Goal: Find specific page/section: Find specific page/section

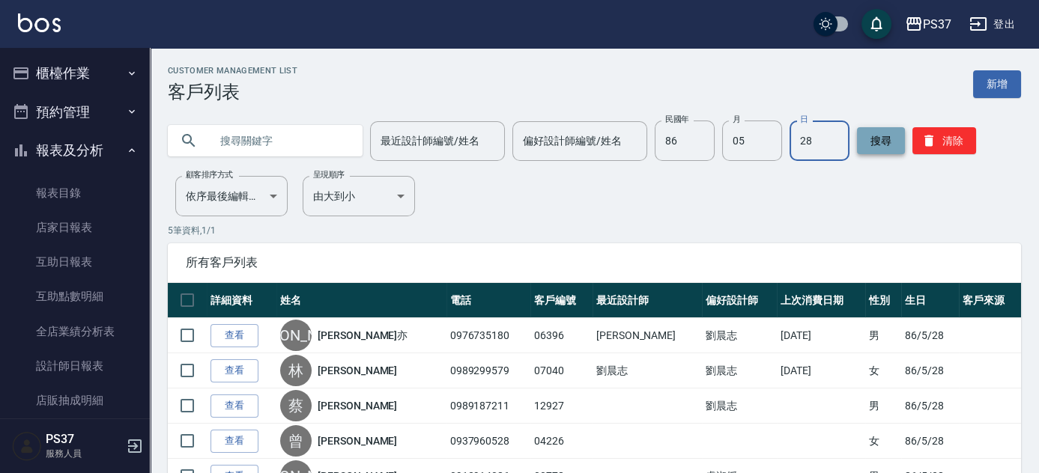
scroll to position [251, 0]
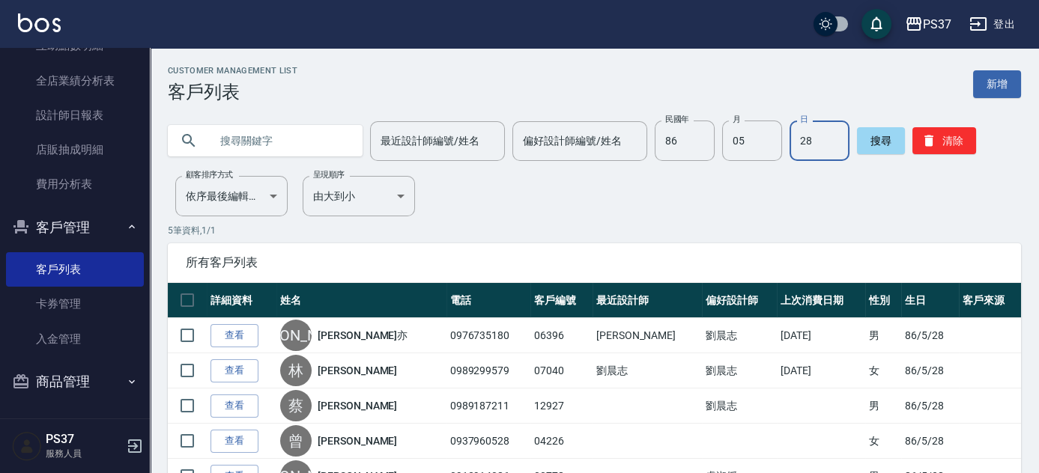
click at [916, 127] on div "搜尋 清除" at bounding box center [916, 141] width 119 height 40
click at [917, 141] on button "清除" at bounding box center [944, 140] width 64 height 27
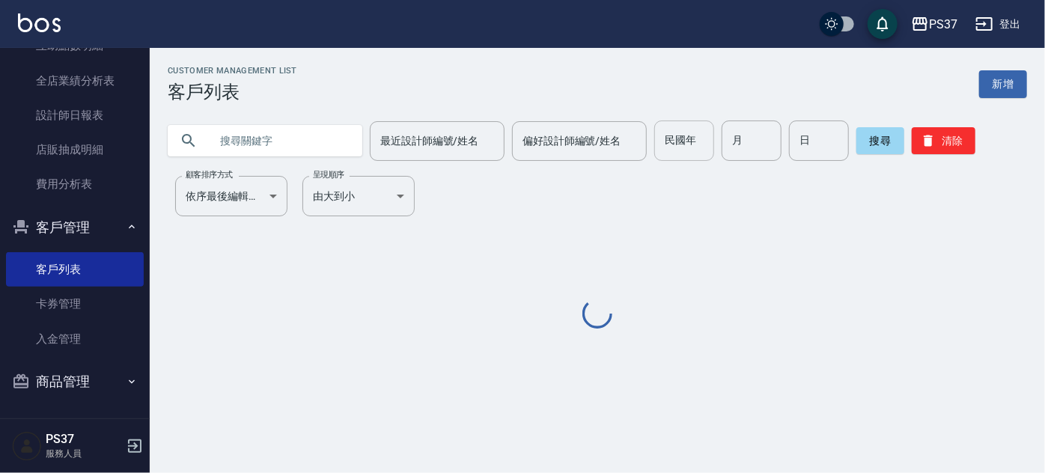
click at [678, 145] on input "民國年" at bounding box center [684, 141] width 60 height 40
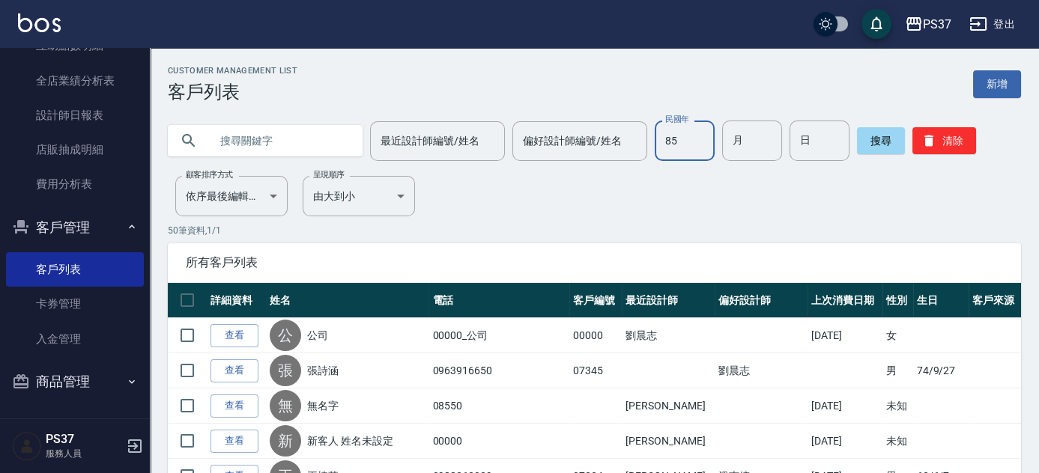
type input "85"
type input "01"
type input "29"
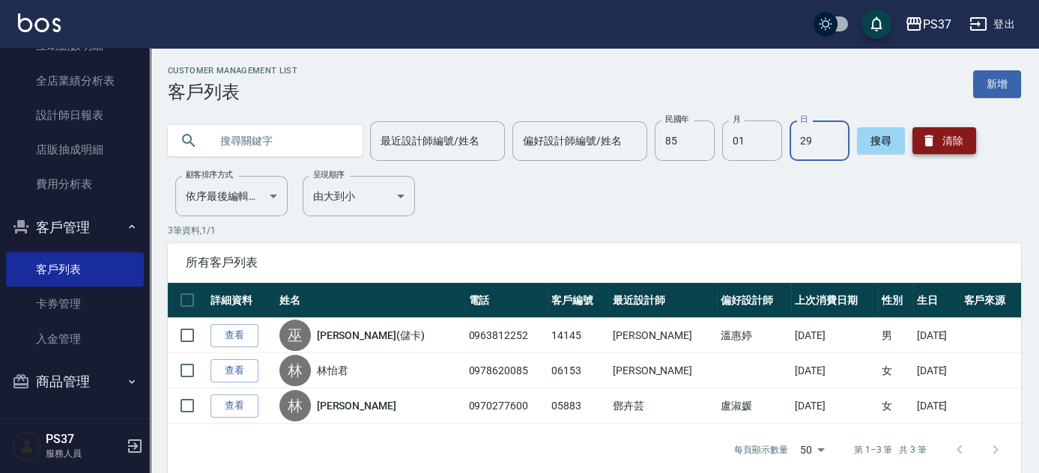
click at [944, 151] on button "清除" at bounding box center [944, 140] width 64 height 27
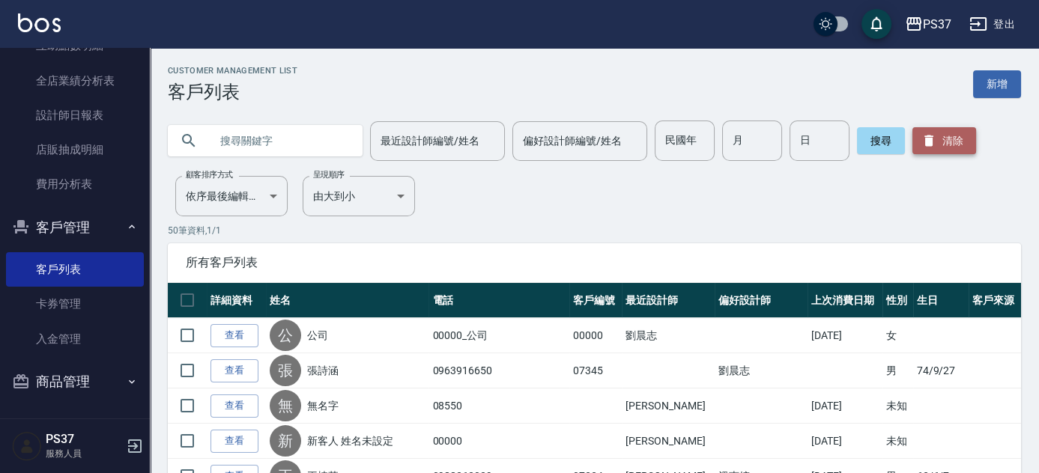
click at [935, 150] on button "清除" at bounding box center [944, 140] width 64 height 27
click at [683, 145] on input "民國年" at bounding box center [684, 141] width 60 height 40
click at [691, 145] on input "民國年" at bounding box center [684, 141] width 60 height 40
click at [246, 151] on input "text" at bounding box center [280, 141] width 141 height 40
type input "曾"
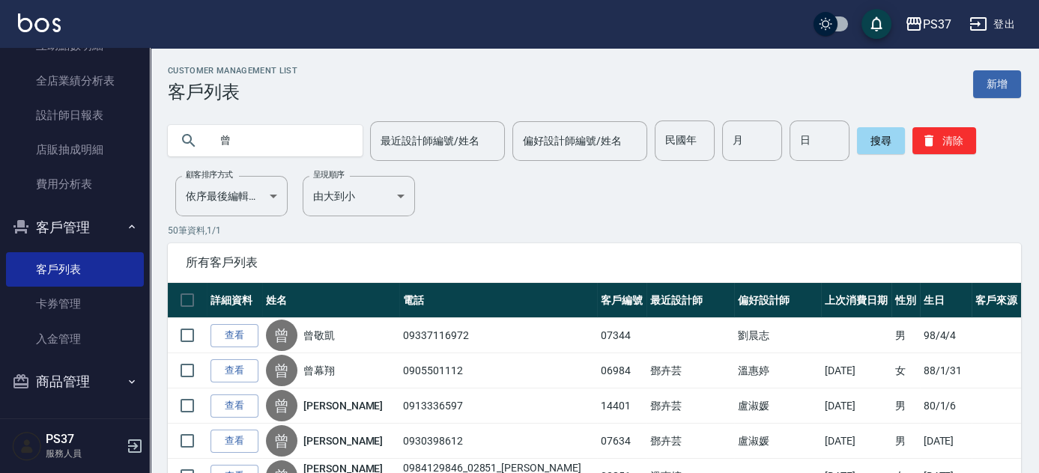
scroll to position [340, 0]
